Goal: Task Accomplishment & Management: Use online tool/utility

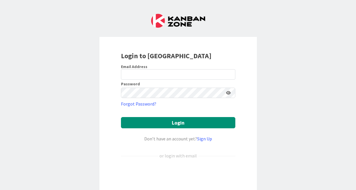
click at [145, 171] on div "Sign in with Google. Opens in new tab" at bounding box center [178, 174] width 114 height 13
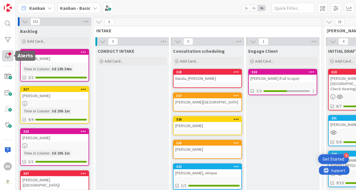
click at [7, 56] on div at bounding box center [8, 56] width 12 height 12
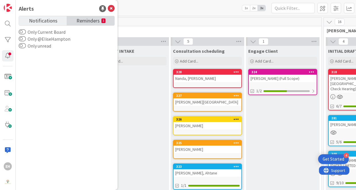
click at [98, 22] on span "Reminders" at bounding box center [87, 20] width 23 height 8
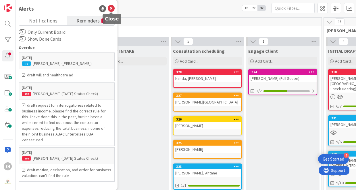
click at [113, 9] on icon at bounding box center [111, 8] width 7 height 7
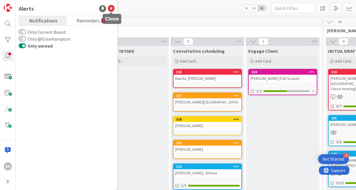
click at [111, 8] on icon at bounding box center [111, 8] width 7 height 7
